Goal: Transaction & Acquisition: Purchase product/service

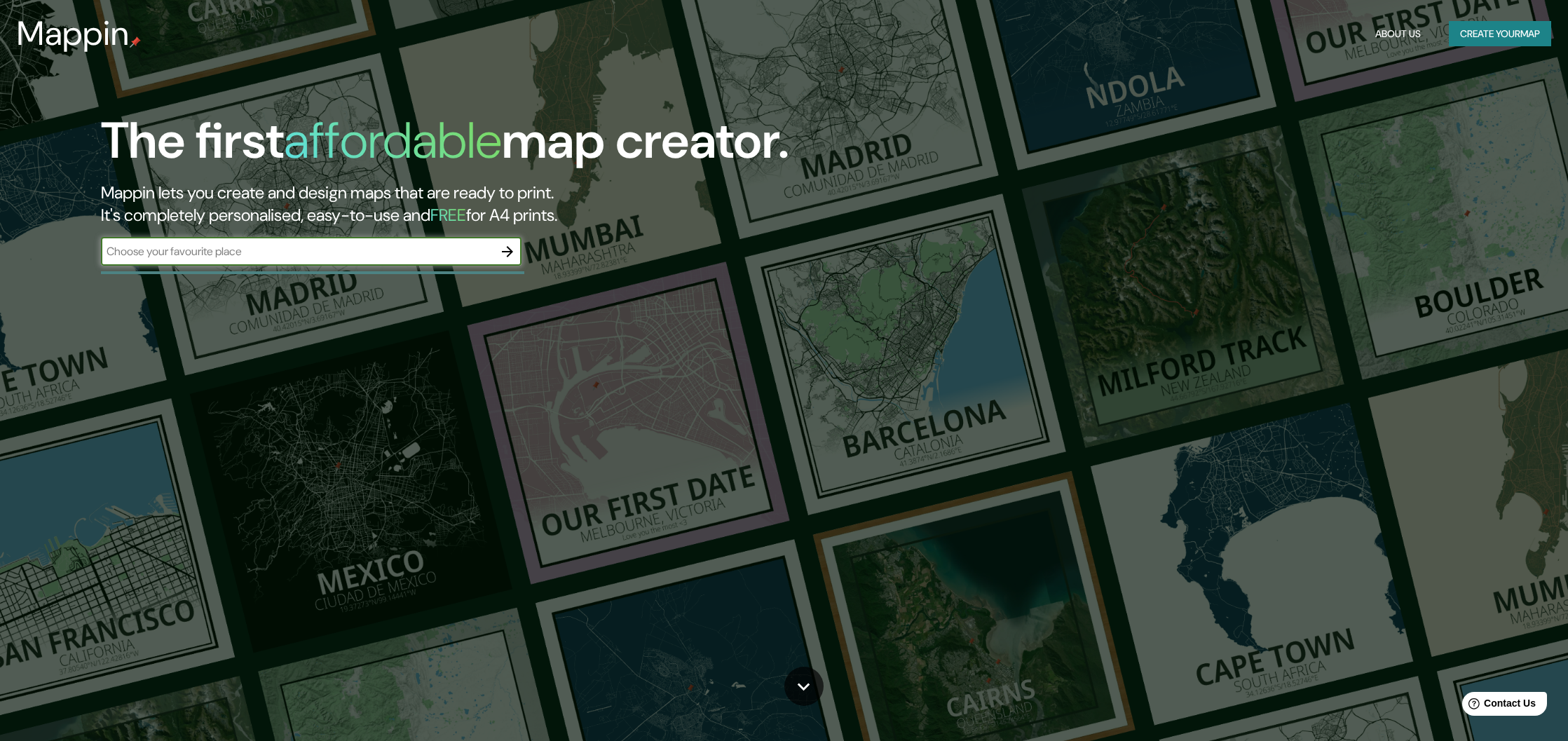
click at [332, 267] on div "​" at bounding box center [311, 253] width 420 height 31
click at [345, 257] on input "text" at bounding box center [297, 251] width 393 height 16
type input "[GEOGRAPHIC_DATA]"
click at [504, 248] on icon "button" at bounding box center [507, 252] width 17 height 17
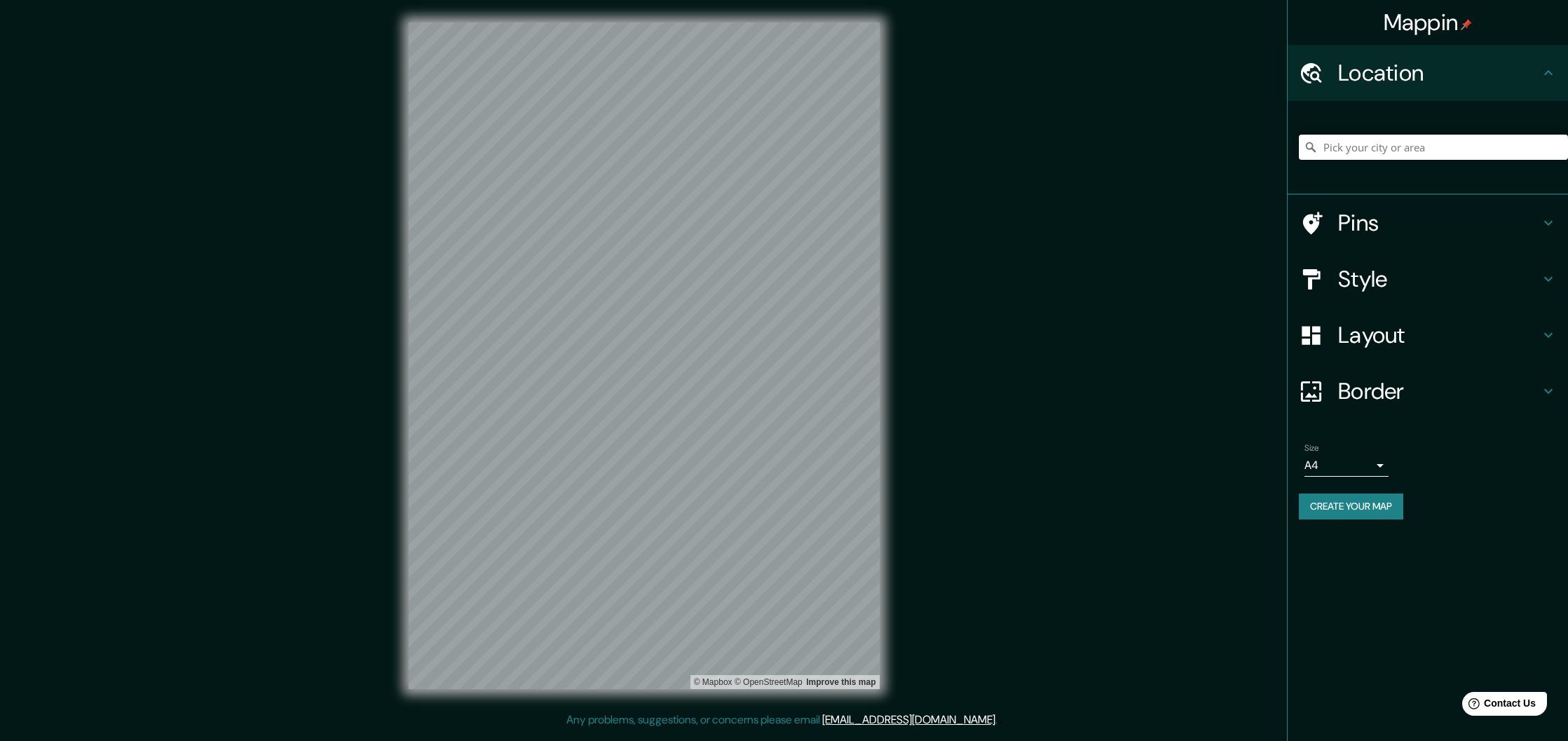
click at [1340, 152] on input "Pick your city or area" at bounding box center [1433, 147] width 269 height 25
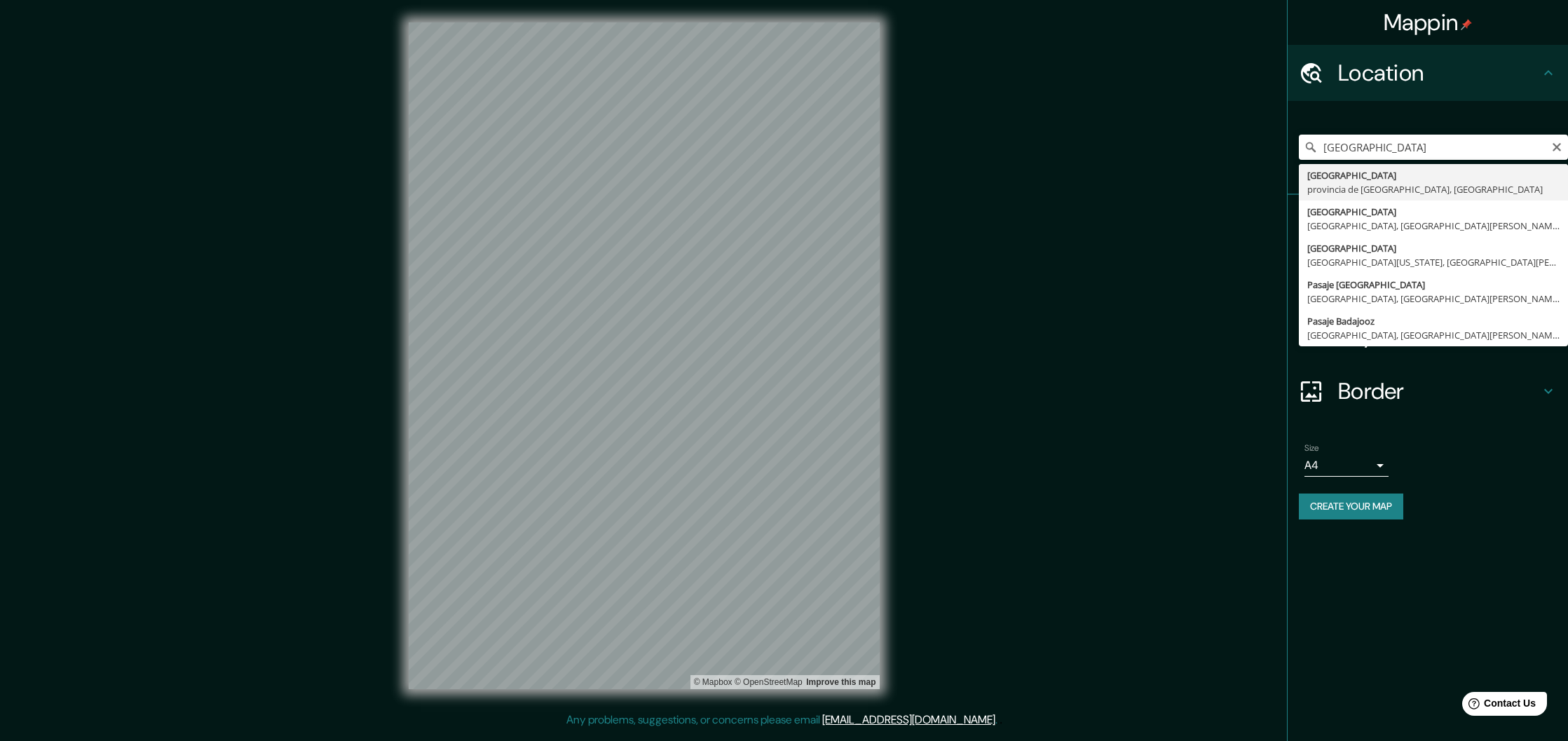
type input "[GEOGRAPHIC_DATA], [GEOGRAPHIC_DATA], [GEOGRAPHIC_DATA]"
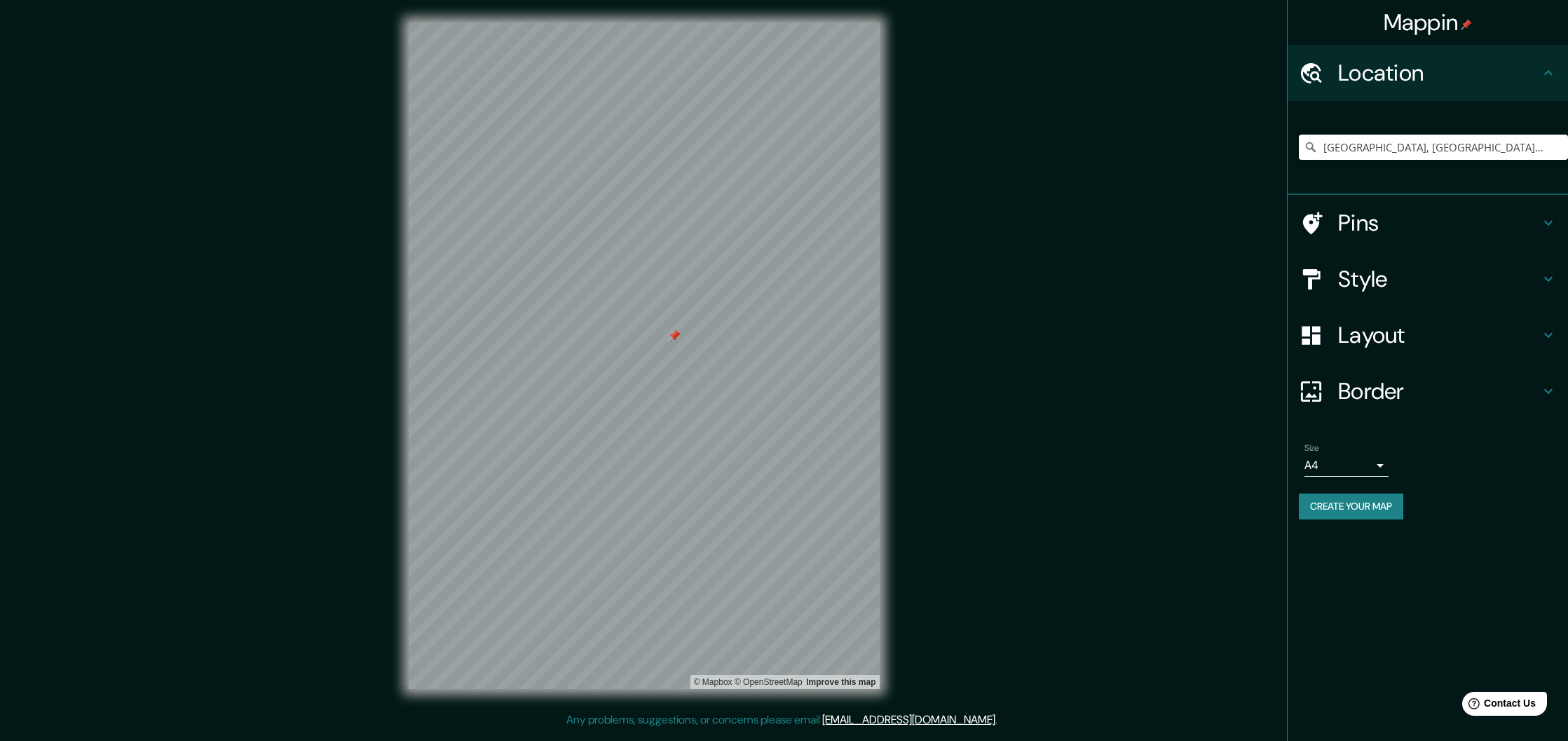
click at [671, 340] on div at bounding box center [674, 336] width 11 height 11
click at [671, 336] on div at bounding box center [674, 336] width 11 height 11
click at [1364, 290] on h4 "Style" at bounding box center [1438, 278] width 202 height 28
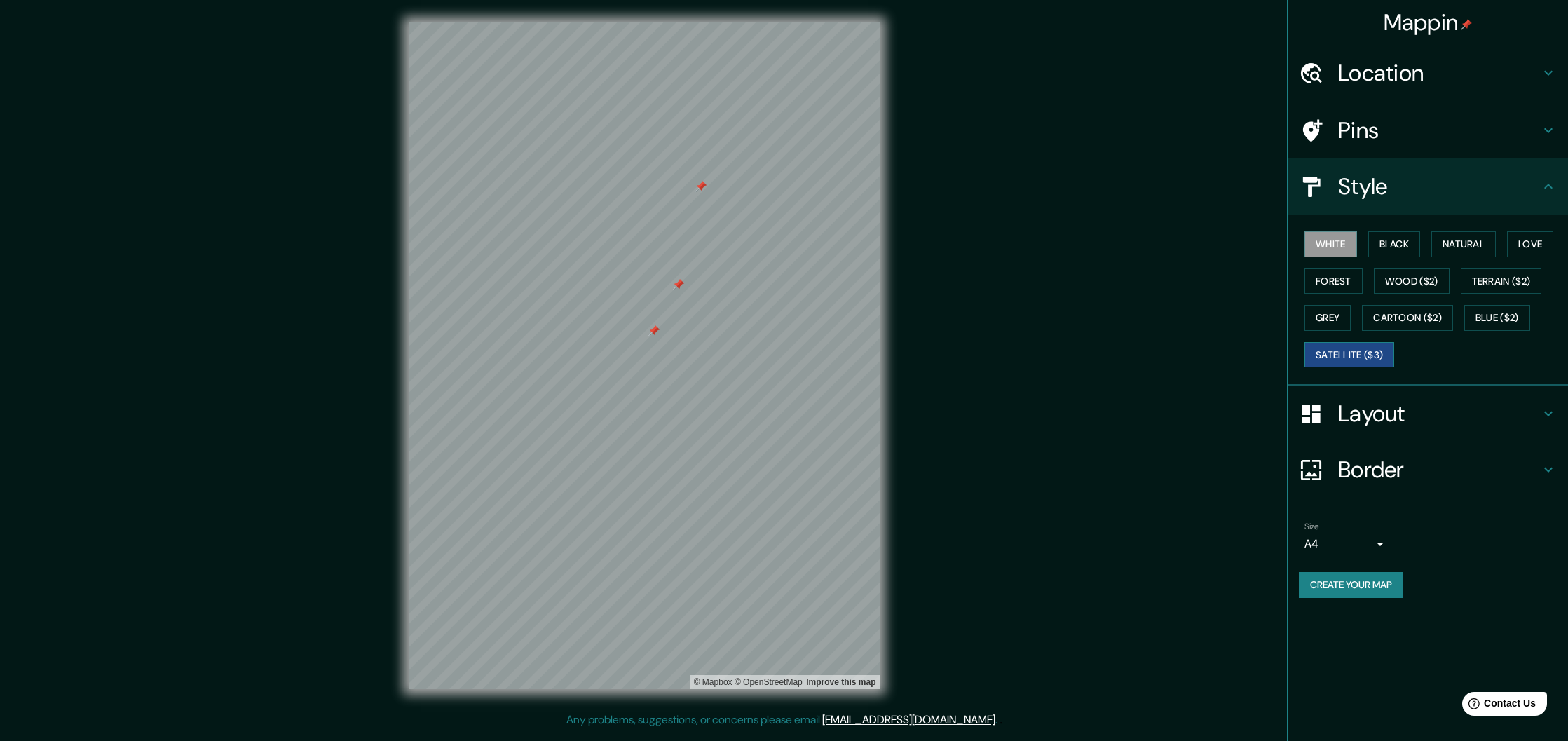
click at [1352, 355] on button "Satellite ($3)" at bounding box center [1349, 355] width 90 height 26
click at [1394, 413] on h4 "Layout" at bounding box center [1438, 413] width 202 height 28
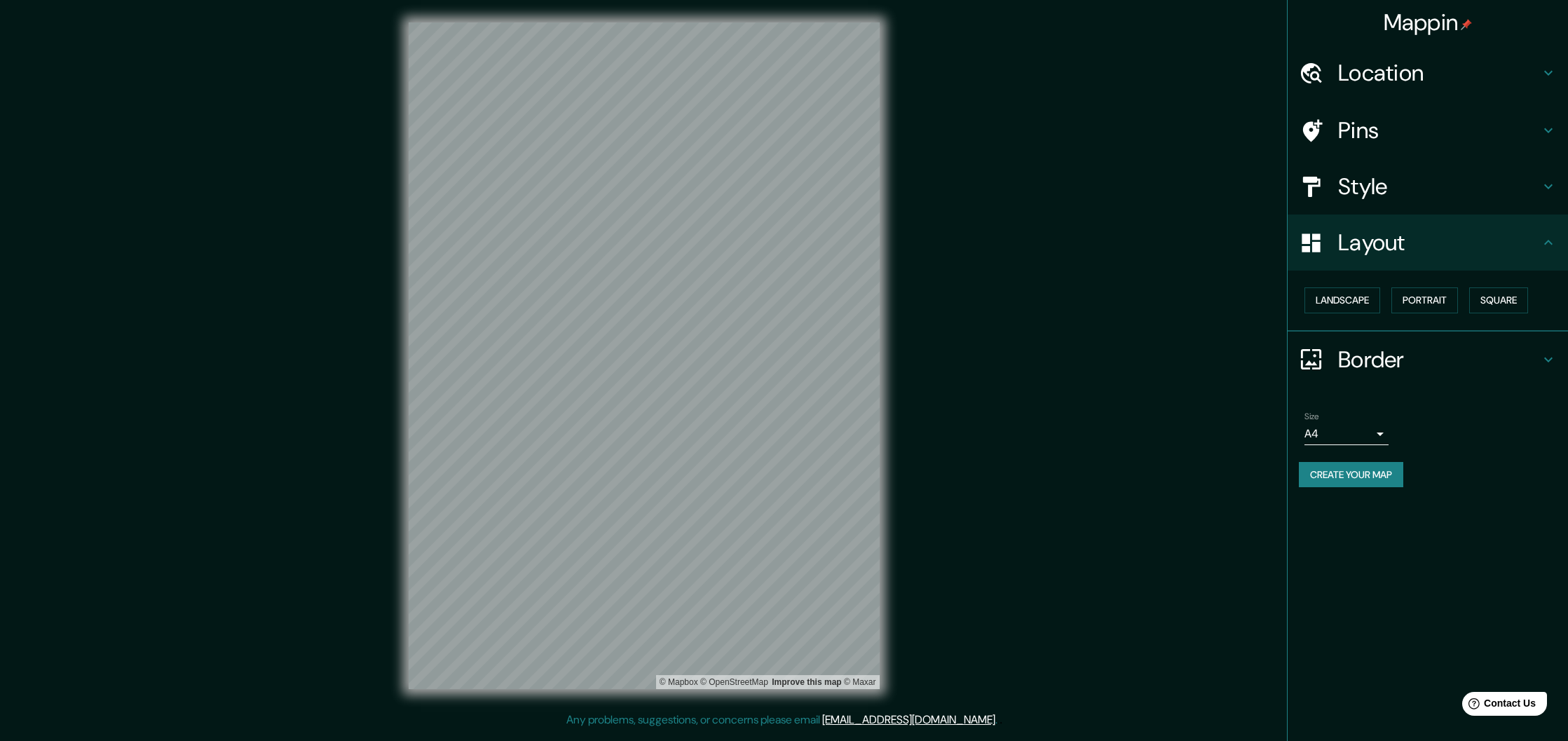
click at [1372, 360] on h4 "Border" at bounding box center [1438, 359] width 202 height 28
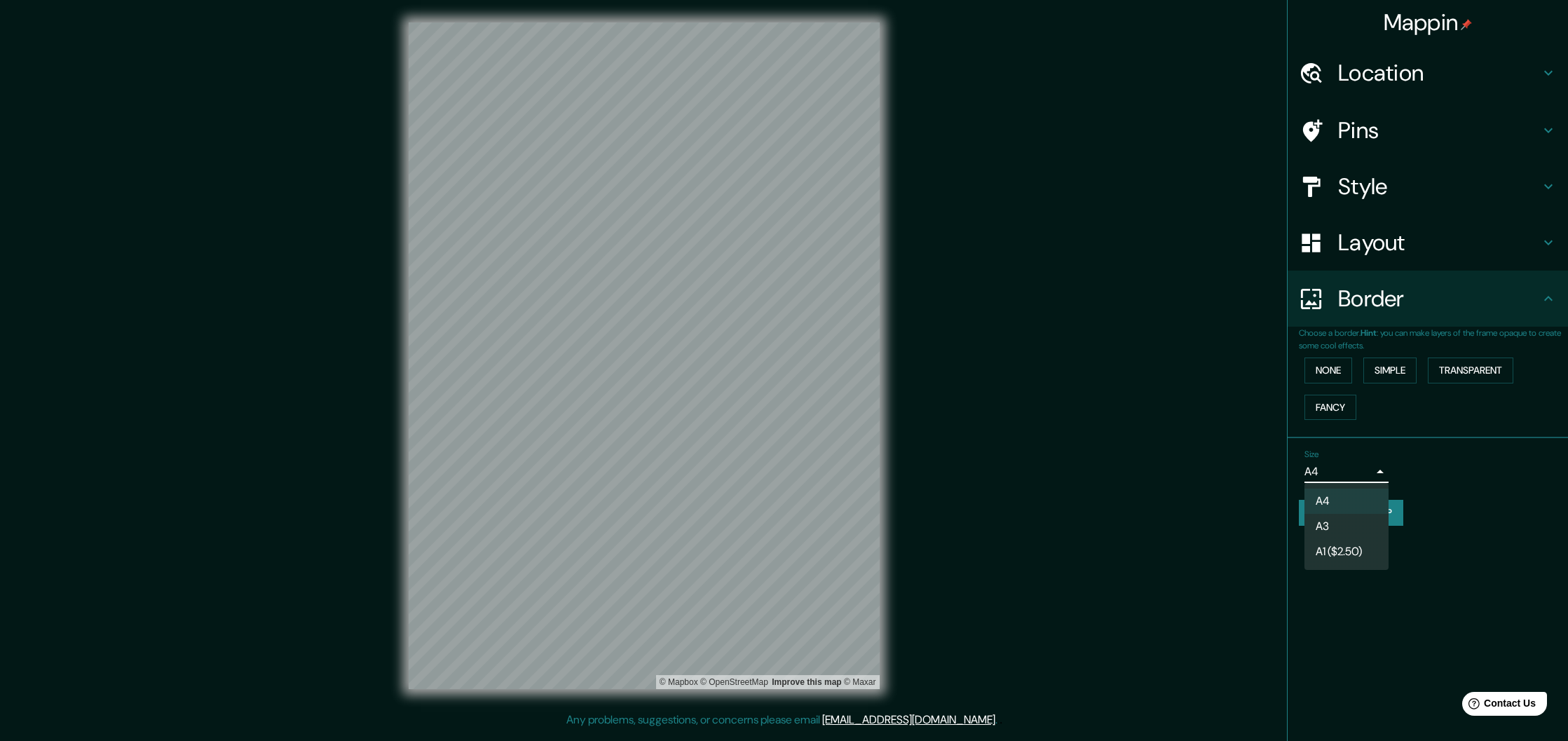
click at [1381, 470] on body "Mappin Location [GEOGRAPHIC_DATA], [GEOGRAPHIC_DATA], [GEOGRAPHIC_DATA] Pins St…" at bounding box center [784, 370] width 1568 height 741
click at [1340, 535] on li "A3" at bounding box center [1346, 526] width 84 height 25
click at [1380, 474] on body "Mappin Location [GEOGRAPHIC_DATA], [GEOGRAPHIC_DATA], [GEOGRAPHIC_DATA] Pins St…" at bounding box center [784, 370] width 1568 height 741
click at [1363, 546] on li "A1 ($2.50)" at bounding box center [1346, 551] width 84 height 25
click at [1362, 469] on body "Mappin Location [GEOGRAPHIC_DATA], [GEOGRAPHIC_DATA], [GEOGRAPHIC_DATA] Pins St…" at bounding box center [784, 370] width 1568 height 741
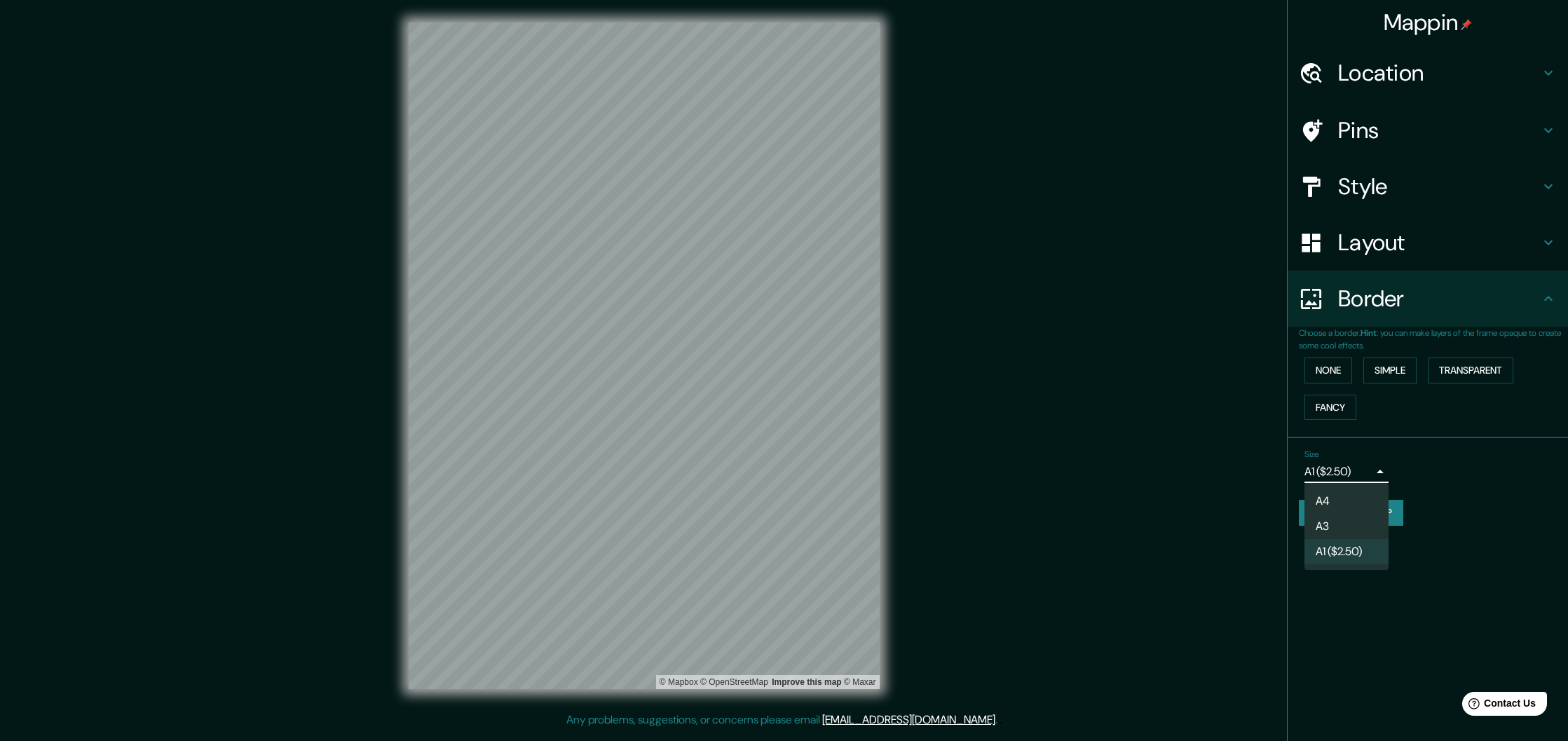
click at [1358, 502] on li "A4" at bounding box center [1346, 501] width 84 height 25
type input "single"
click at [1347, 371] on button "None" at bounding box center [1328, 370] width 48 height 26
click at [1384, 364] on button "Simple" at bounding box center [1390, 370] width 53 height 26
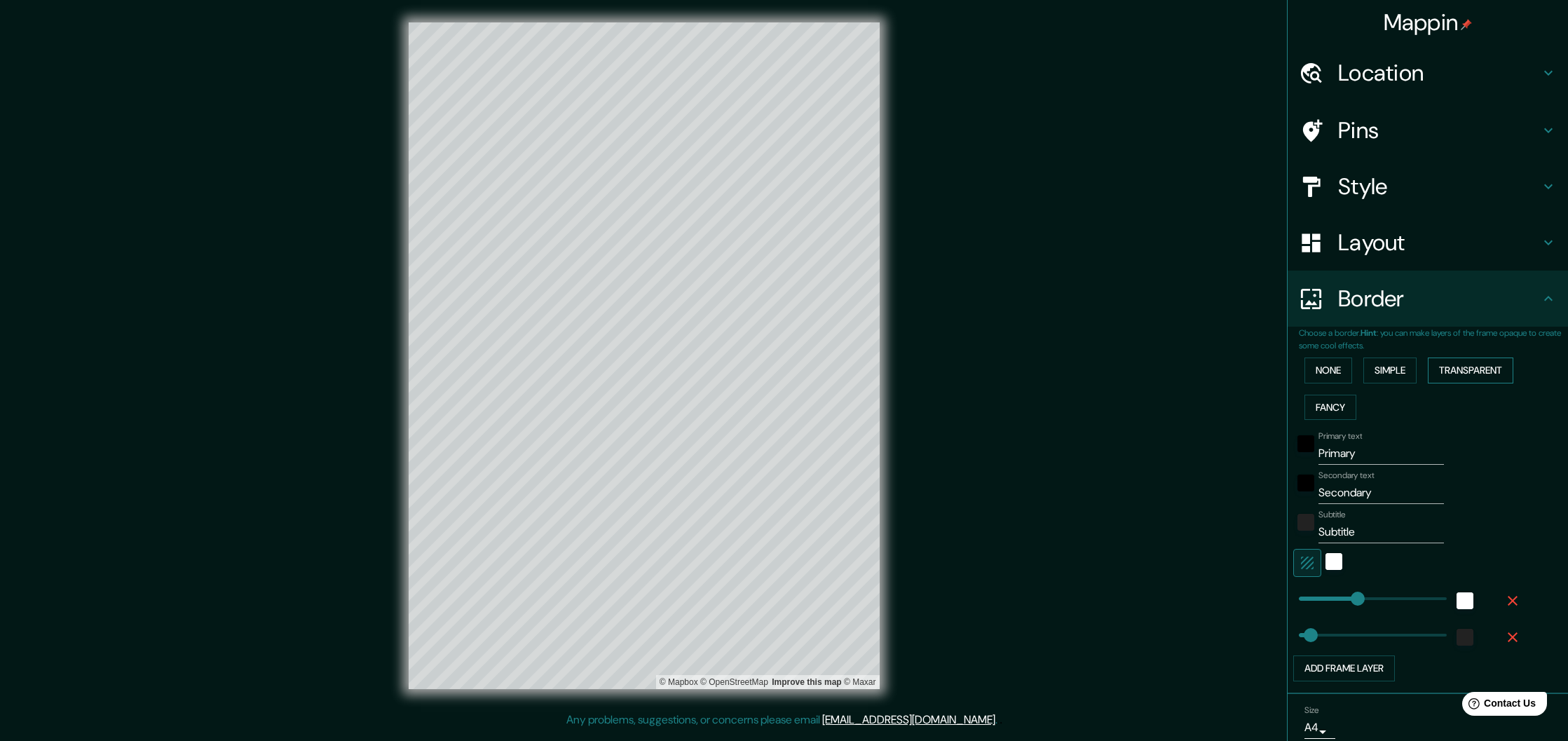
click at [1436, 366] on button "Transparent" at bounding box center [1471, 370] width 86 height 26
click at [1333, 410] on button "Fancy" at bounding box center [1330, 407] width 51 height 26
click at [1339, 375] on button "None" at bounding box center [1328, 370] width 48 height 26
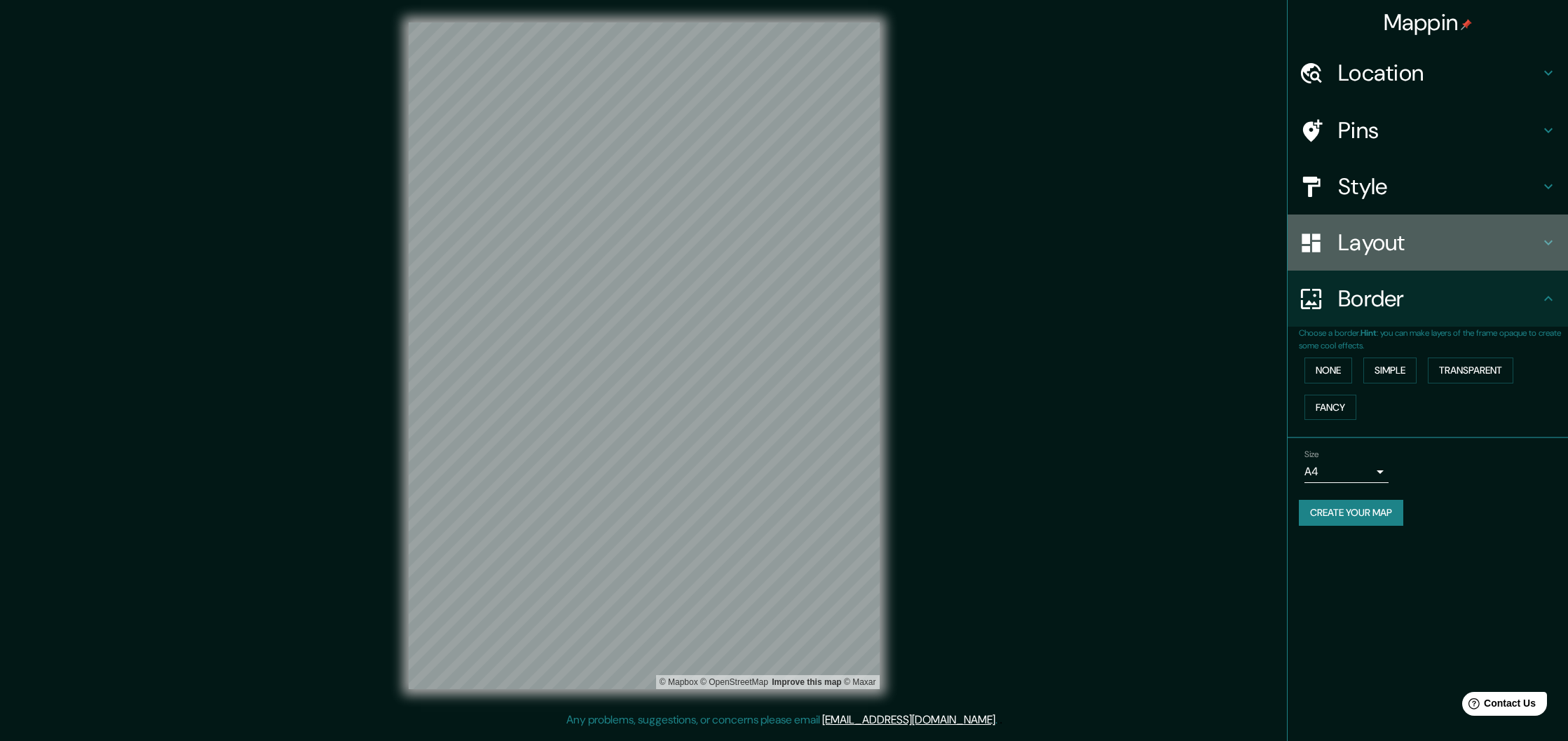
click at [1361, 237] on h4 "Layout" at bounding box center [1438, 242] width 202 height 28
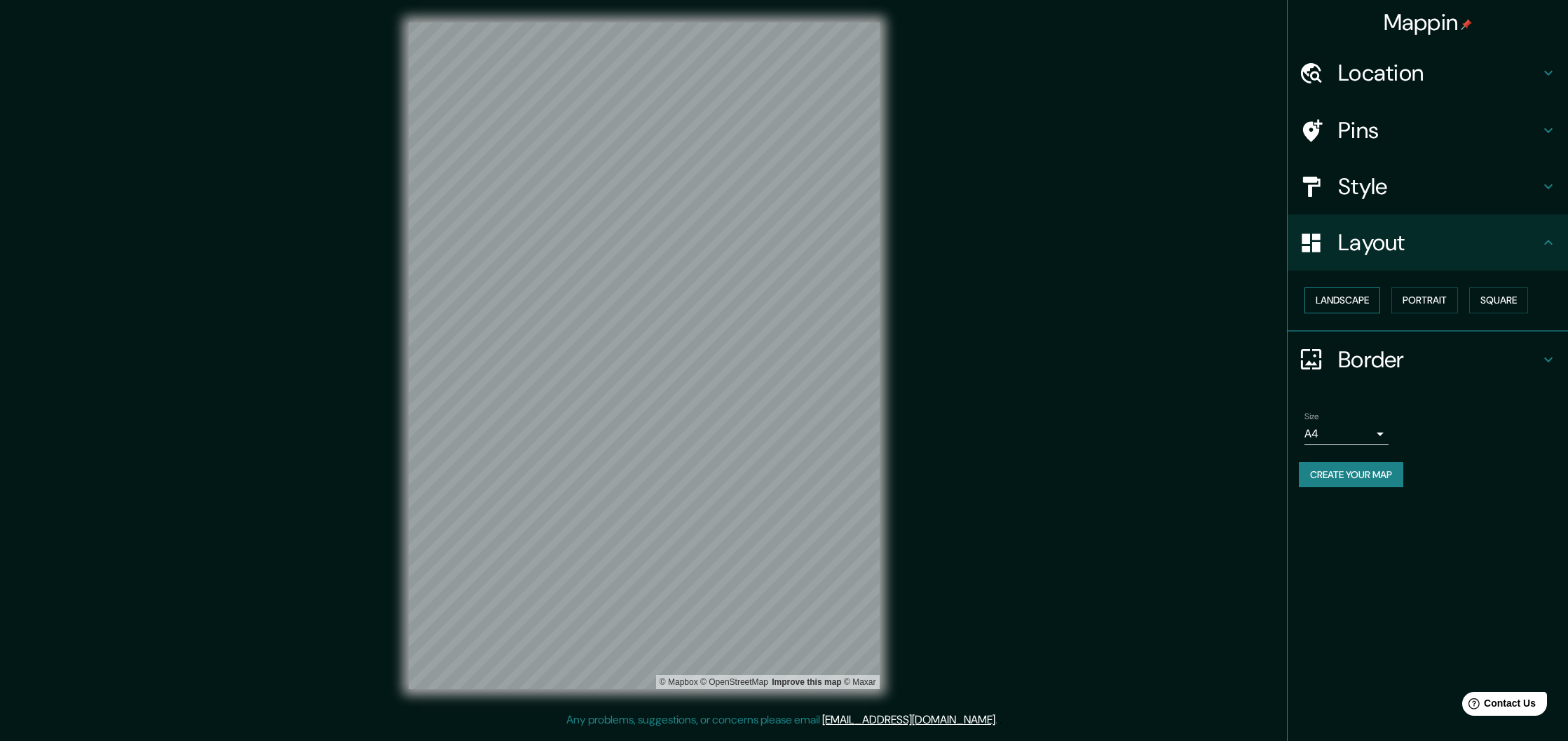
click at [1357, 306] on button "Landscape" at bounding box center [1341, 299] width 75 height 26
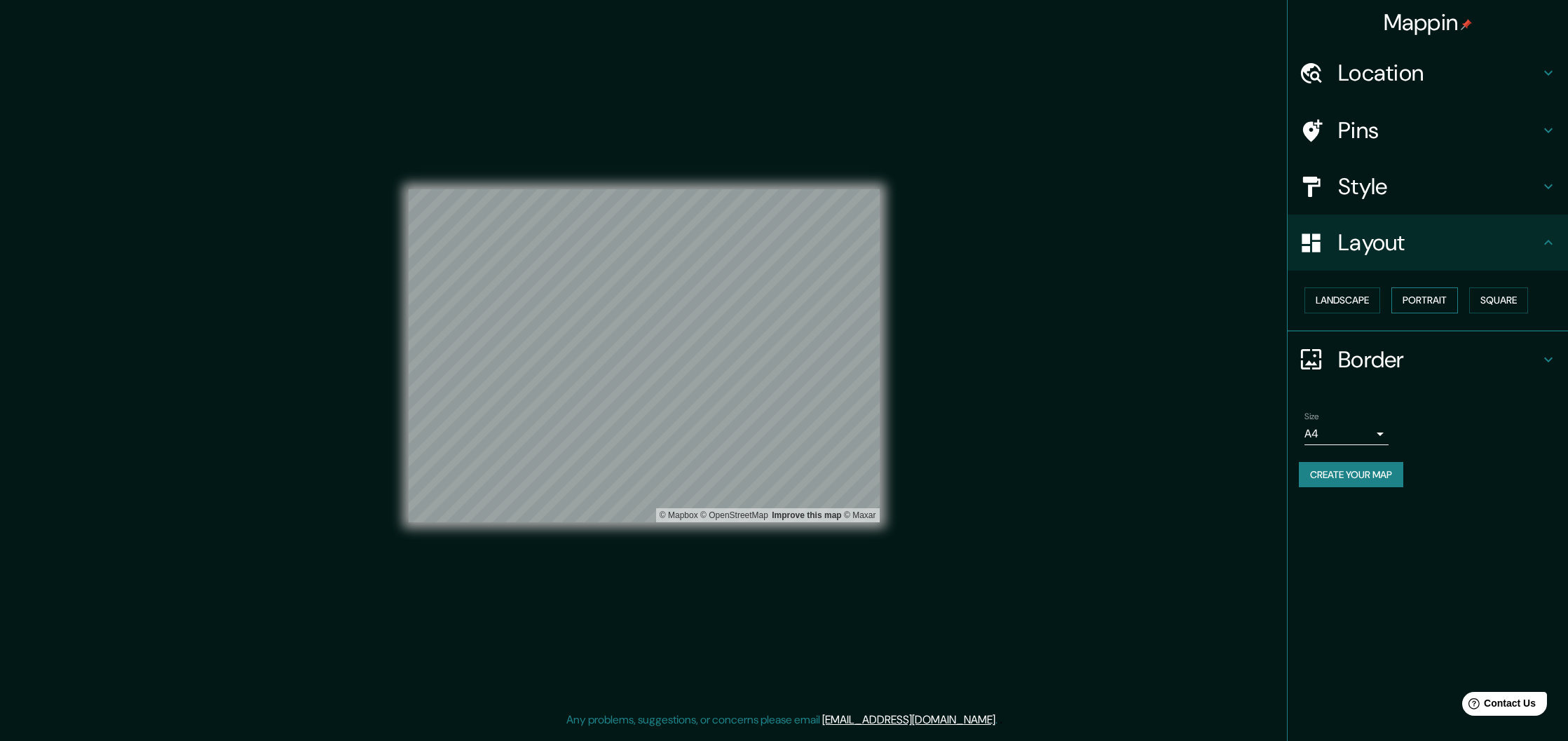
click at [1433, 298] on button "Portrait" at bounding box center [1424, 299] width 67 height 26
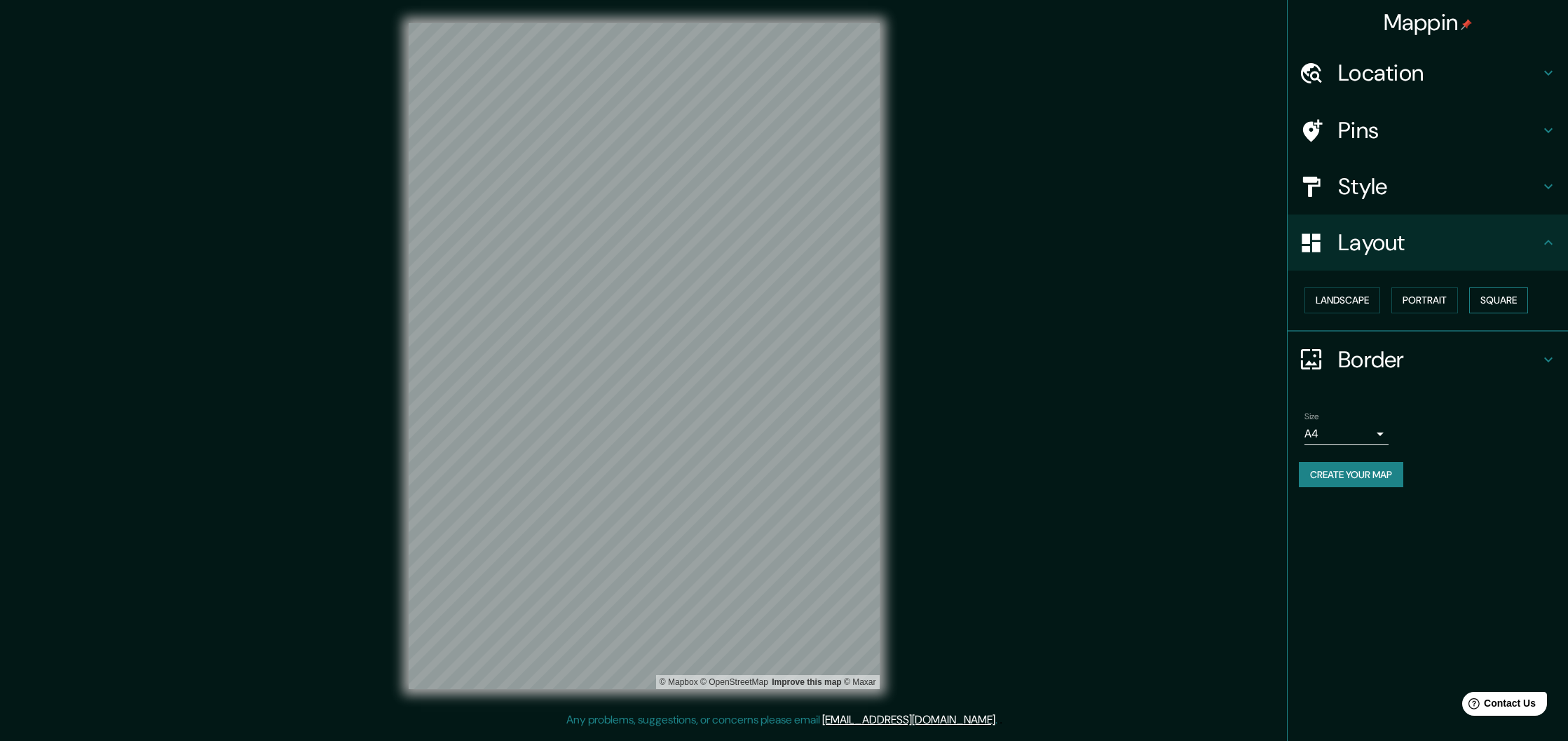
click at [1488, 296] on button "Square" at bounding box center [1498, 299] width 59 height 26
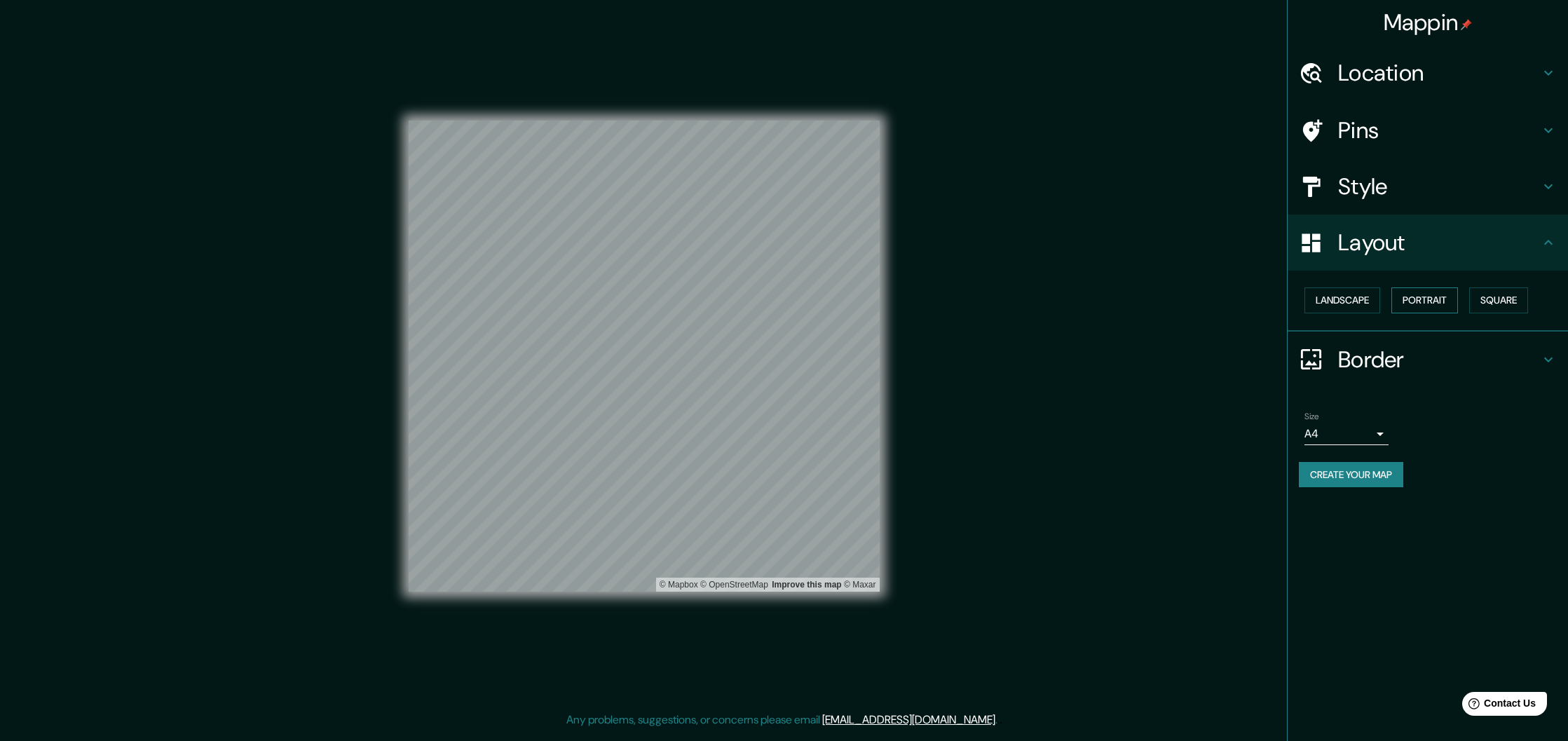
click at [1433, 302] on button "Portrait" at bounding box center [1424, 299] width 67 height 26
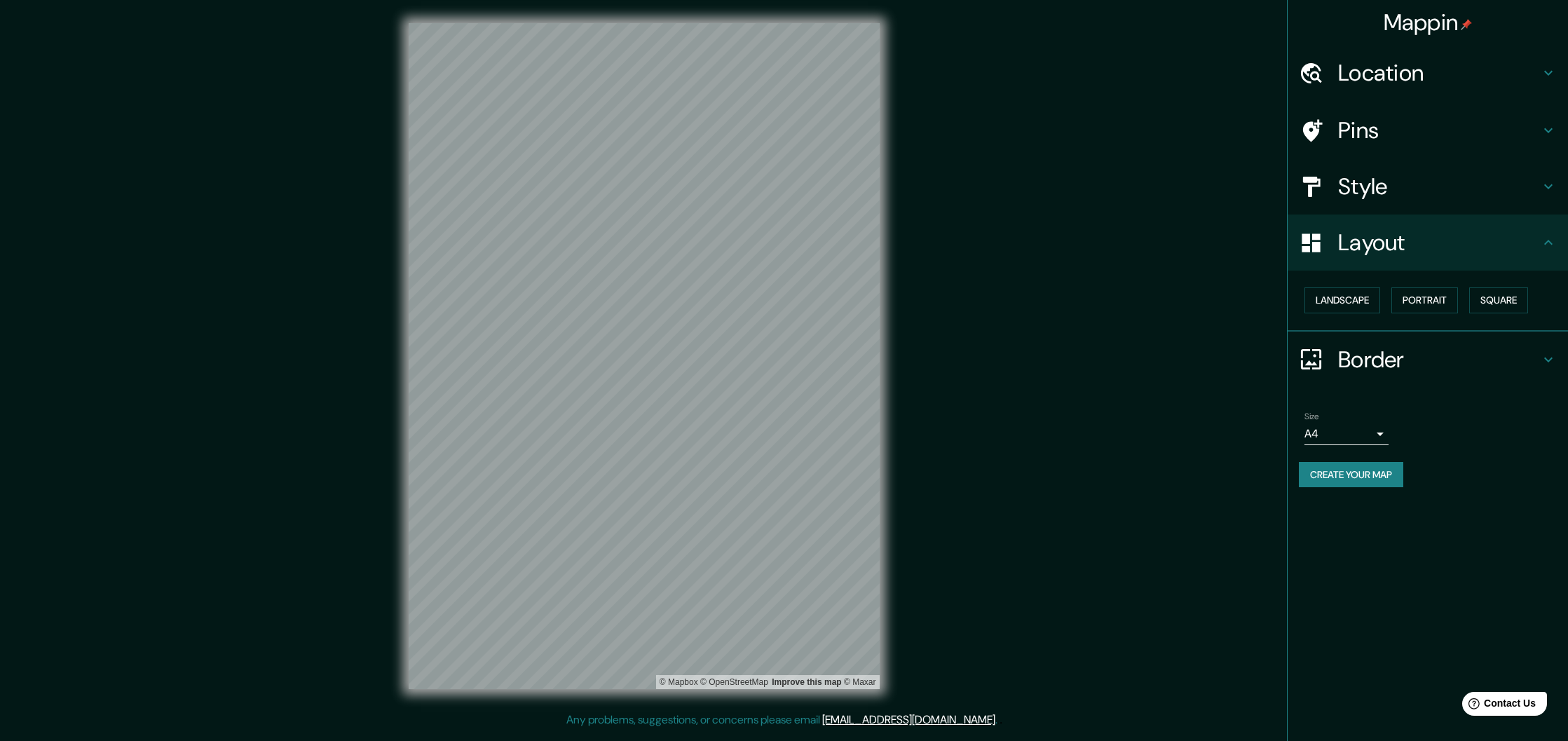
click at [1373, 186] on h4 "Style" at bounding box center [1438, 186] width 202 height 28
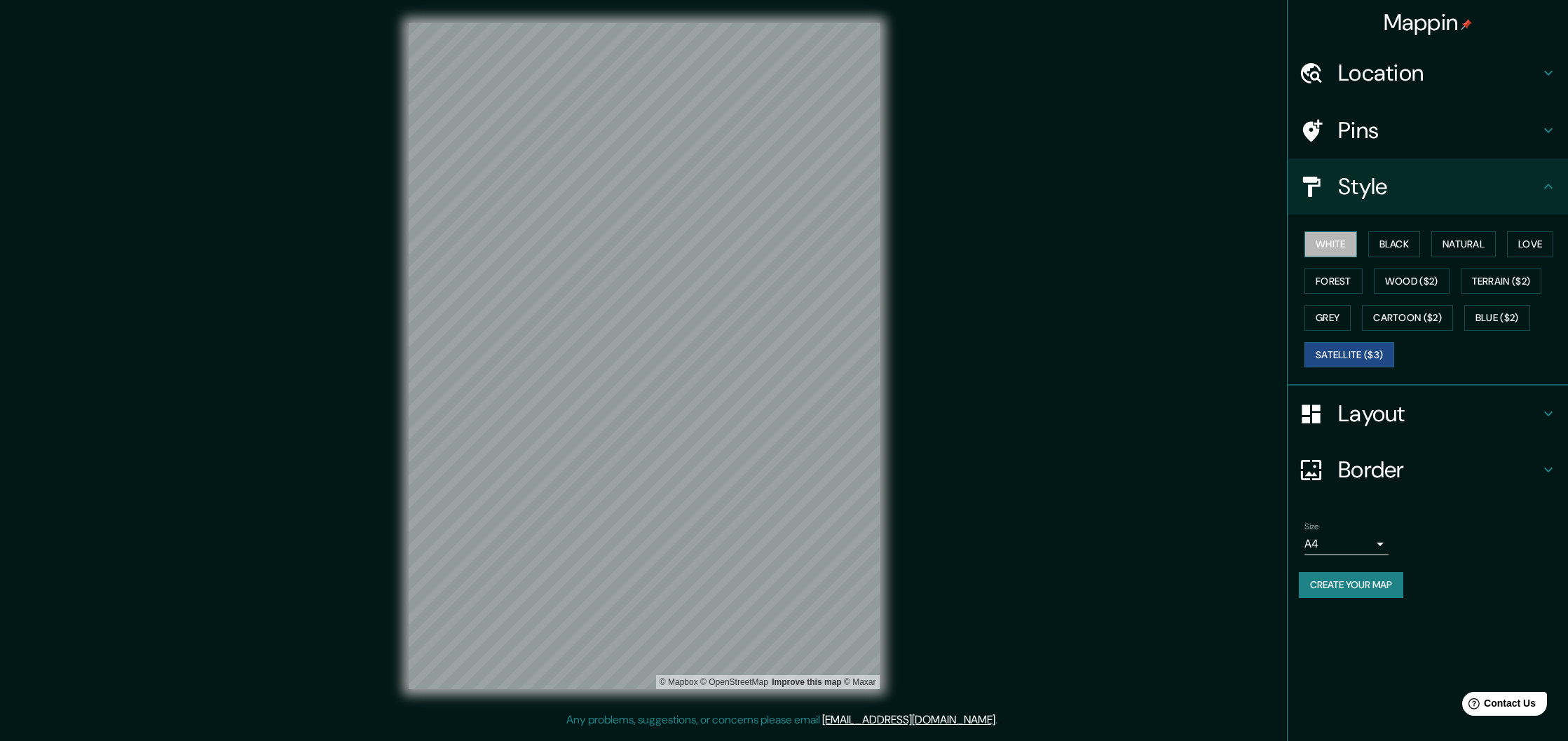
click at [1333, 240] on button "White" at bounding box center [1330, 244] width 52 height 26
click at [1396, 248] on button "Black" at bounding box center [1394, 244] width 52 height 26
click at [1438, 242] on button "Natural" at bounding box center [1463, 244] width 65 height 26
click at [1520, 242] on button "Love" at bounding box center [1530, 244] width 47 height 26
click at [1329, 289] on button "Forest" at bounding box center [1333, 281] width 58 height 26
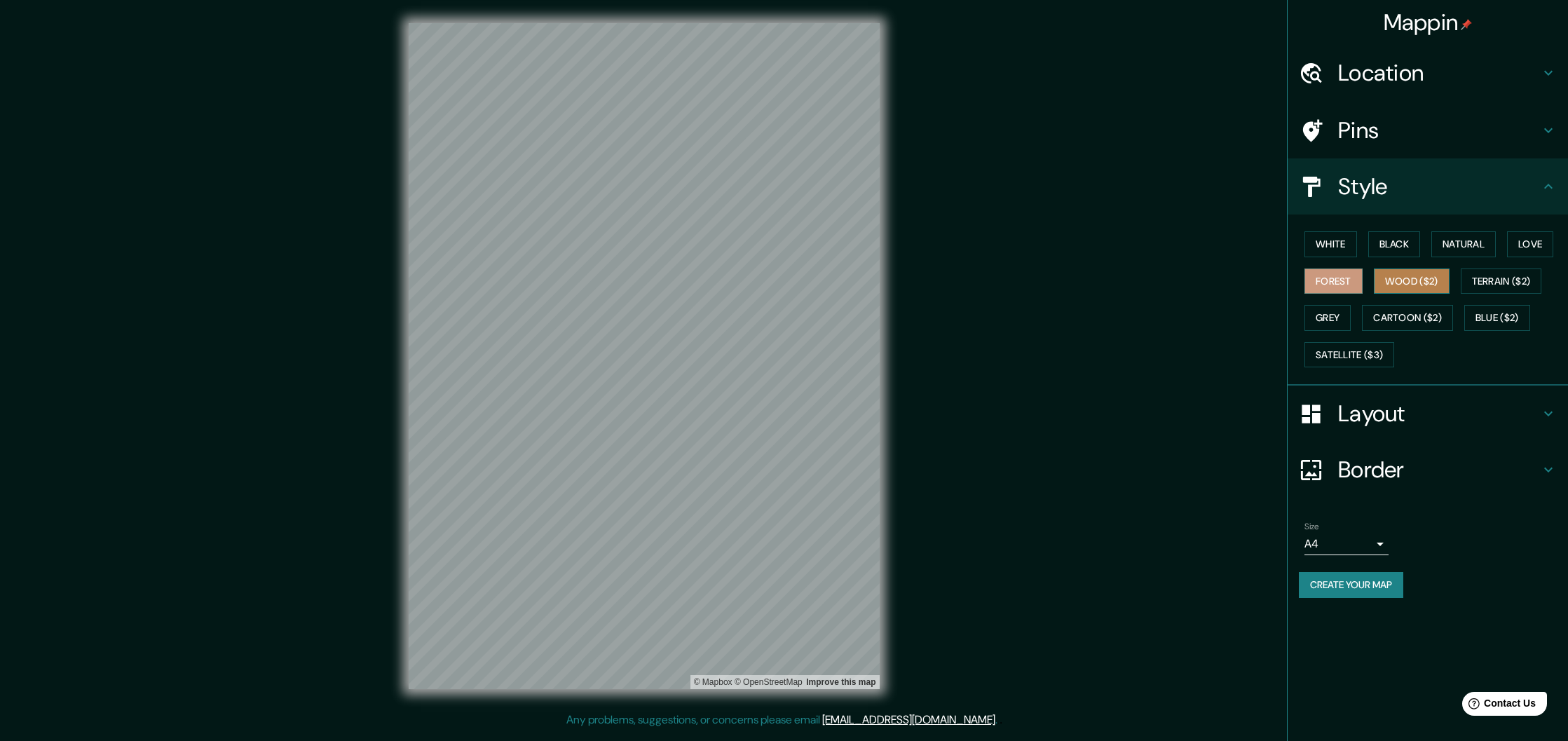
click at [1405, 284] on button "Wood ($2)" at bounding box center [1411, 281] width 75 height 26
click at [1492, 287] on button "Terrain ($2)" at bounding box center [1500, 281] width 81 height 26
click at [1346, 322] on button "Grey" at bounding box center [1327, 318] width 47 height 26
click at [1380, 321] on button "Cartoon ($2)" at bounding box center [1407, 318] width 92 height 26
click at [1487, 316] on button "Blue ($2)" at bounding box center [1497, 318] width 66 height 26
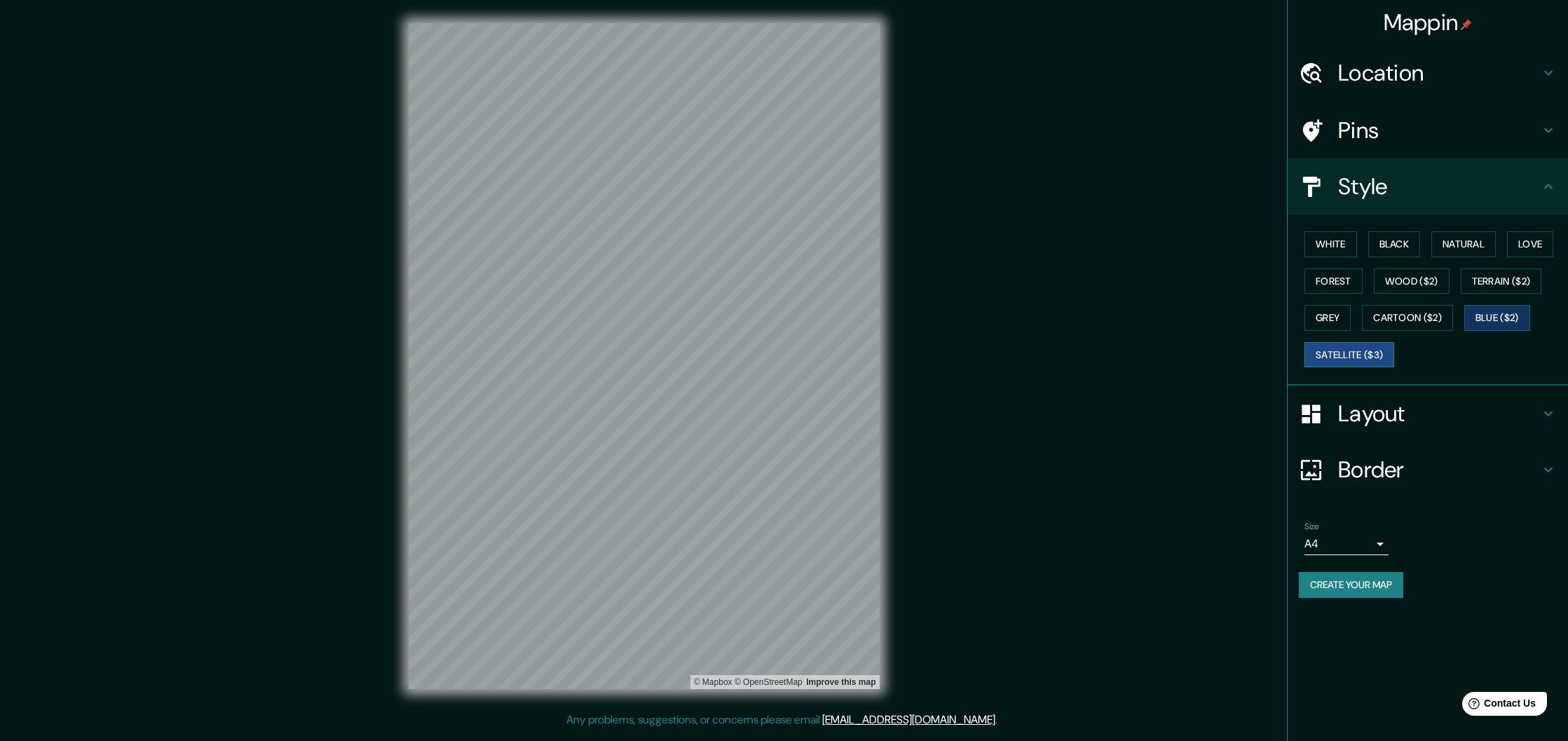
click at [1355, 351] on button "Satellite ($3)" at bounding box center [1349, 355] width 90 height 26
